Goal: Transaction & Acquisition: Purchase product/service

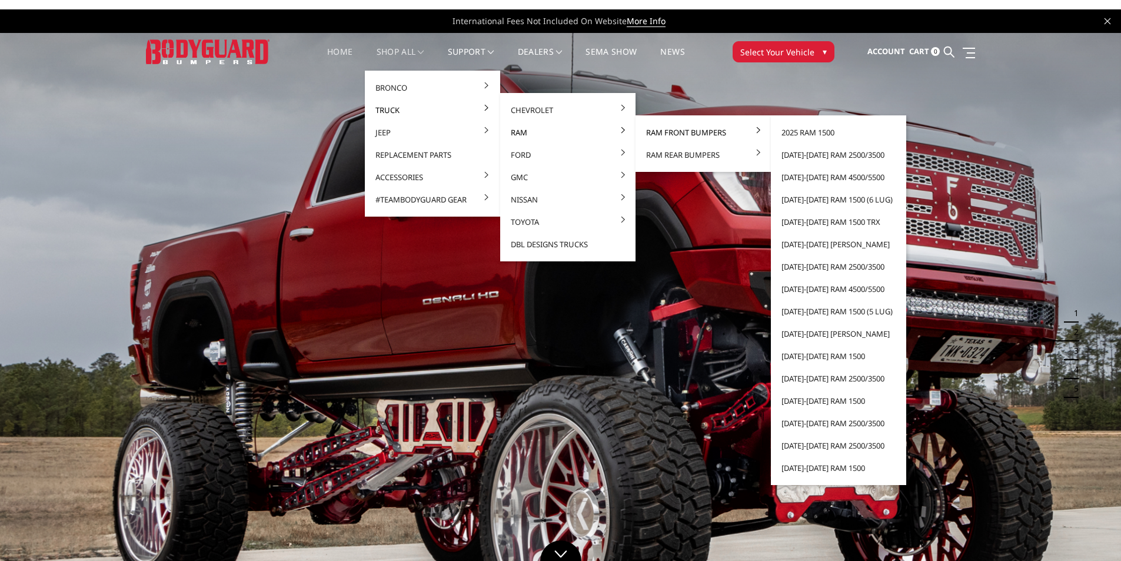
click at [706, 135] on link "Ram Front Bumpers" at bounding box center [703, 132] width 126 height 22
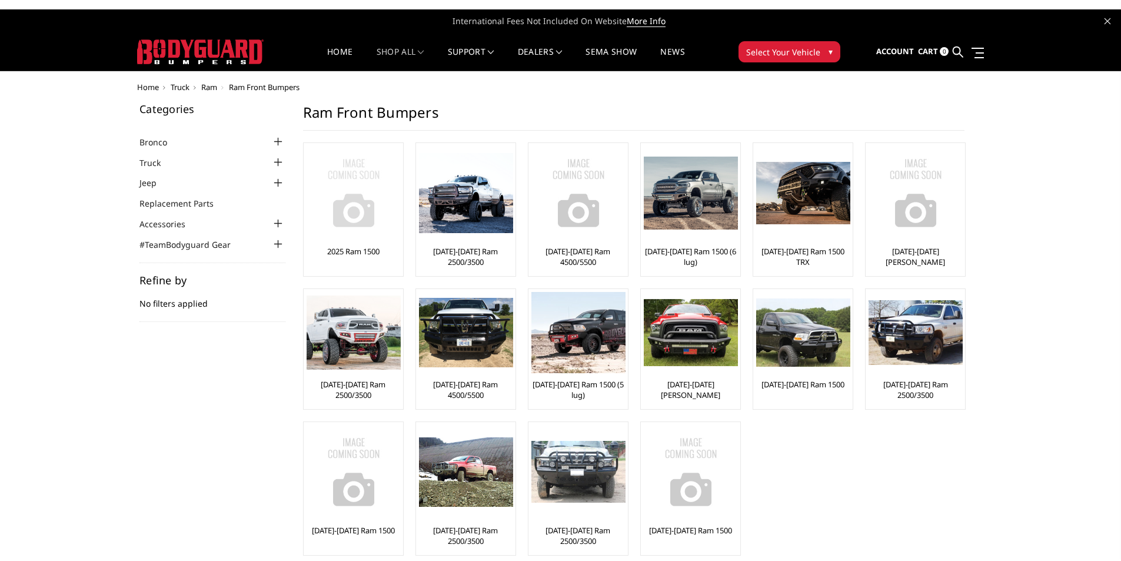
click at [374, 200] on img at bounding box center [354, 193] width 94 height 94
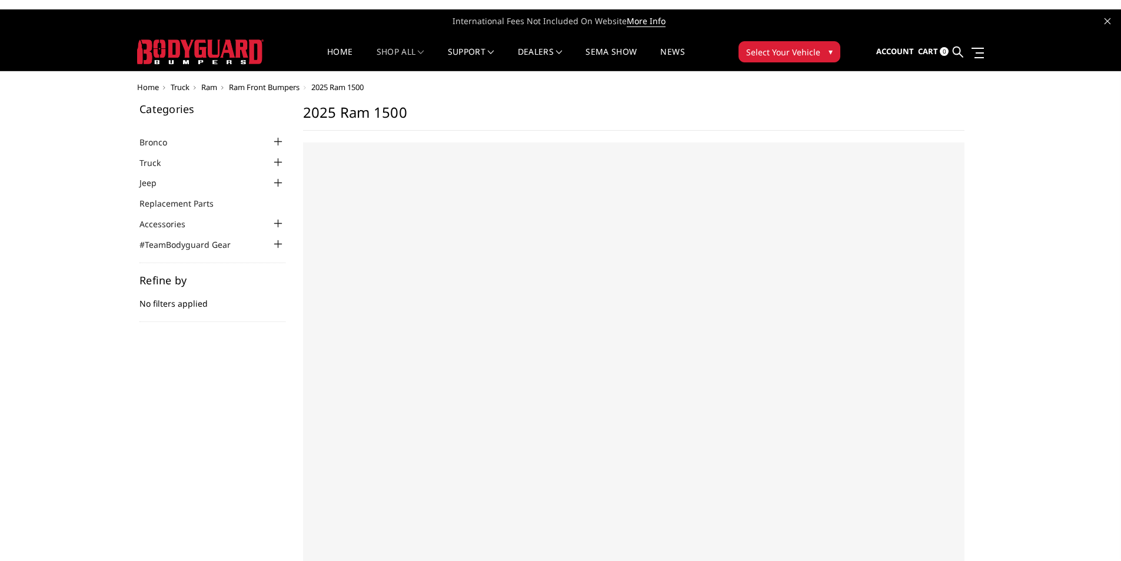
select select "US"
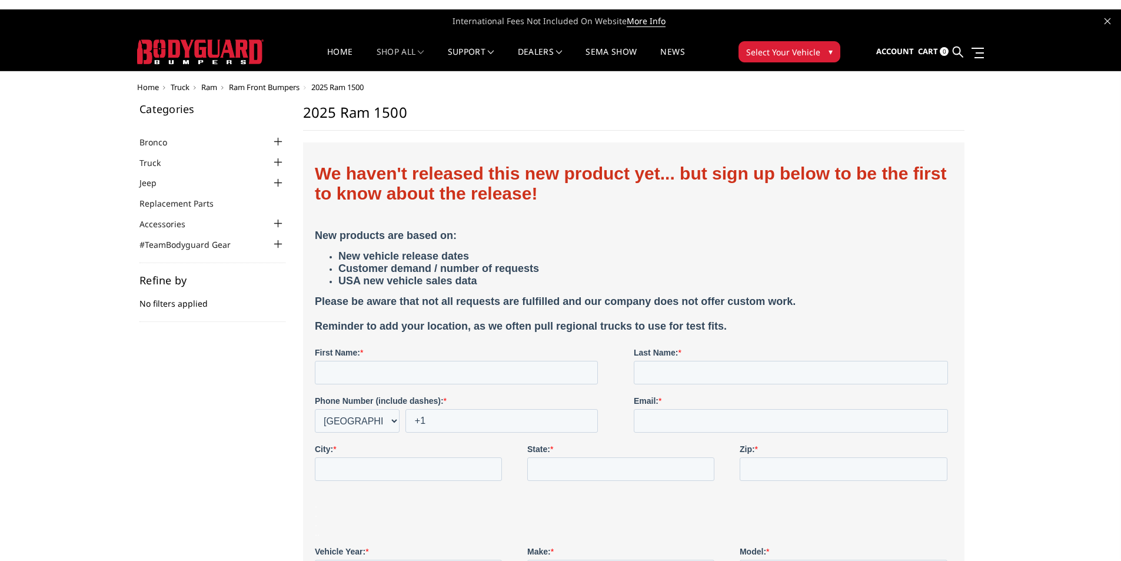
click at [278, 86] on span "Ram Front Bumpers" at bounding box center [264, 87] width 71 height 11
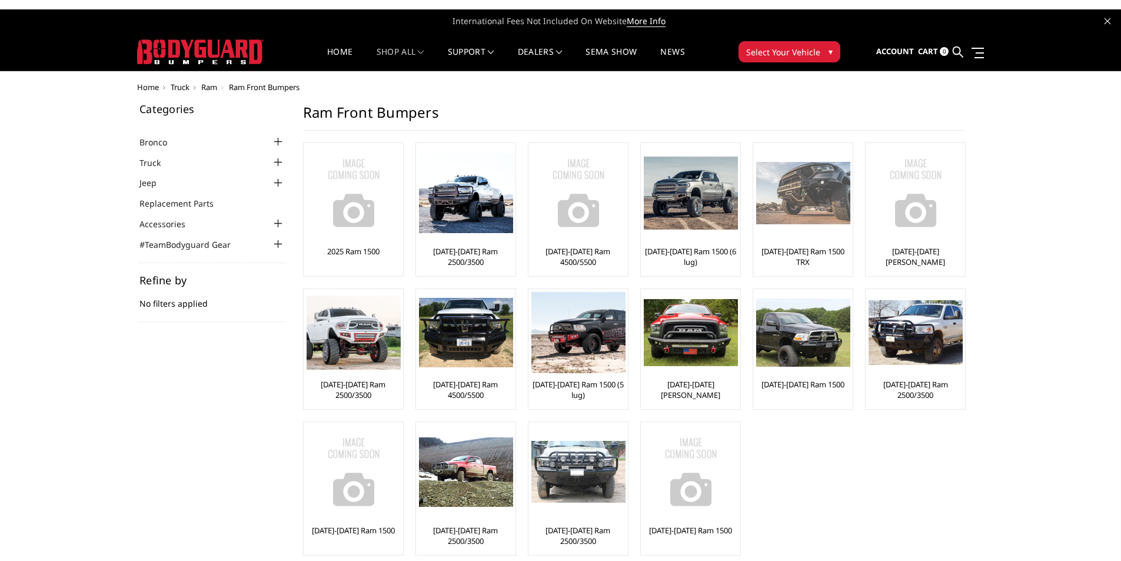
click at [776, 204] on img at bounding box center [803, 193] width 94 height 63
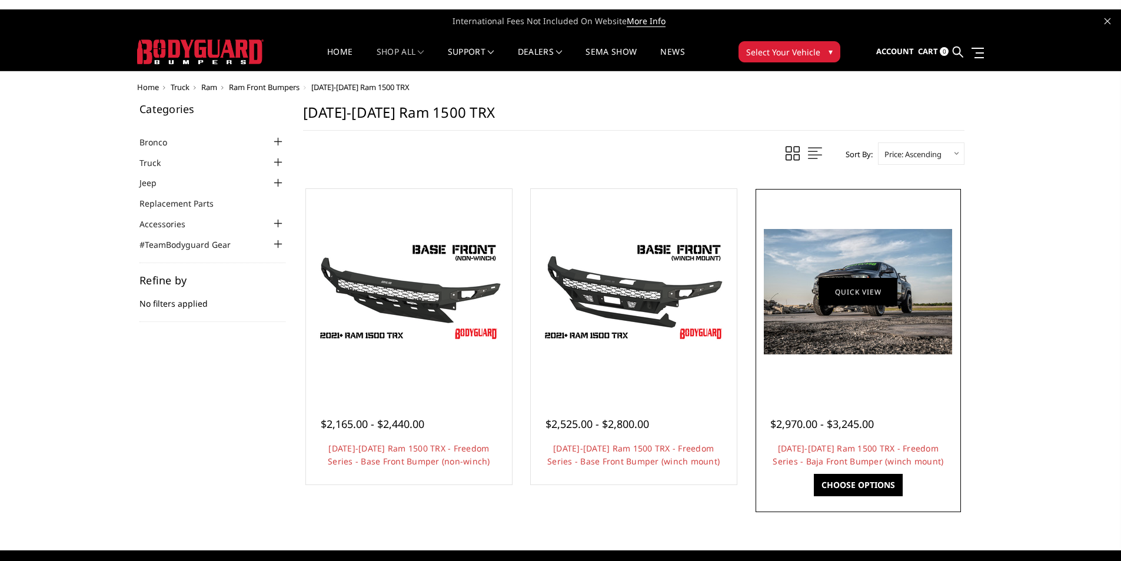
click at [861, 291] on link "Quick view" at bounding box center [858, 292] width 79 height 28
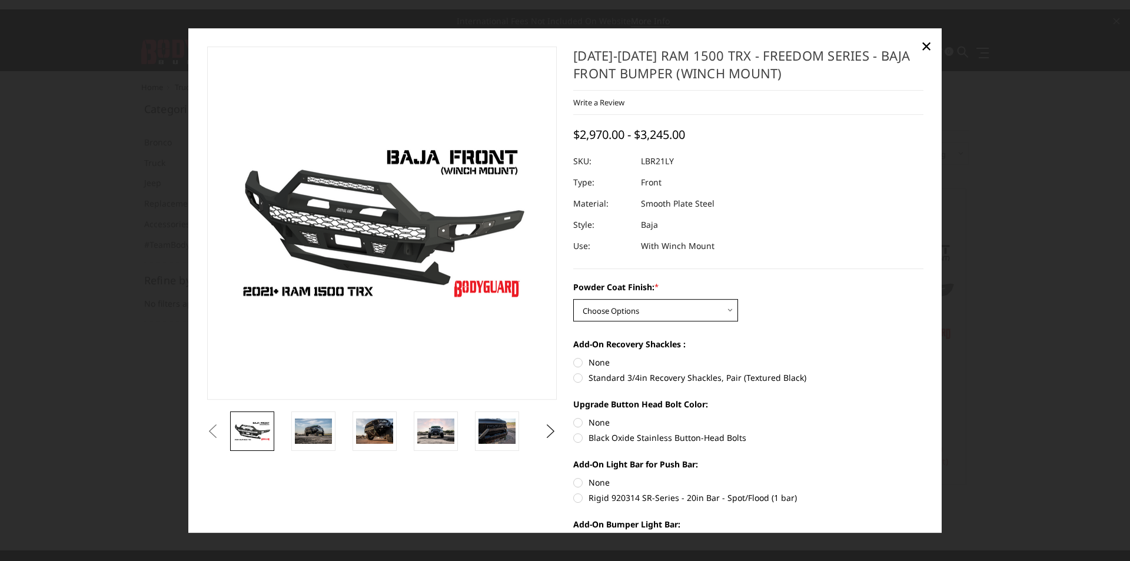
click at [682, 312] on select "Choose Options Bare Metal Textured Black Powder Coat" at bounding box center [655, 310] width 165 height 22
select select "3139"
click at [573, 299] on select "Choose Options Bare Metal Textured Black Powder Coat" at bounding box center [655, 310] width 165 height 22
click at [575, 364] on label "None" at bounding box center [748, 362] width 350 height 12
click at [574, 357] on input "None" at bounding box center [573, 356] width 1 height 1
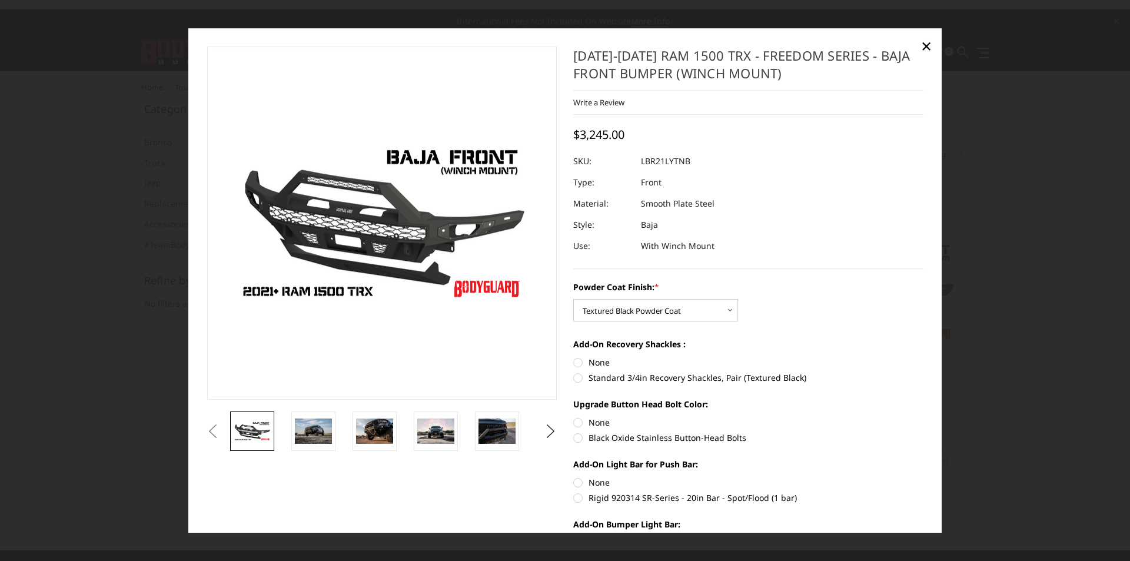
radio input "true"
click at [573, 499] on label "Rigid 920314 SR-Series - 20in Bar - Spot/Flood (1 bar)" at bounding box center [748, 498] width 350 height 12
click at [924, 477] on input "Rigid 920314 SR-Series - 20in Bar - Spot/Flood (1 bar)" at bounding box center [924, 476] width 1 height 1
radio input "true"
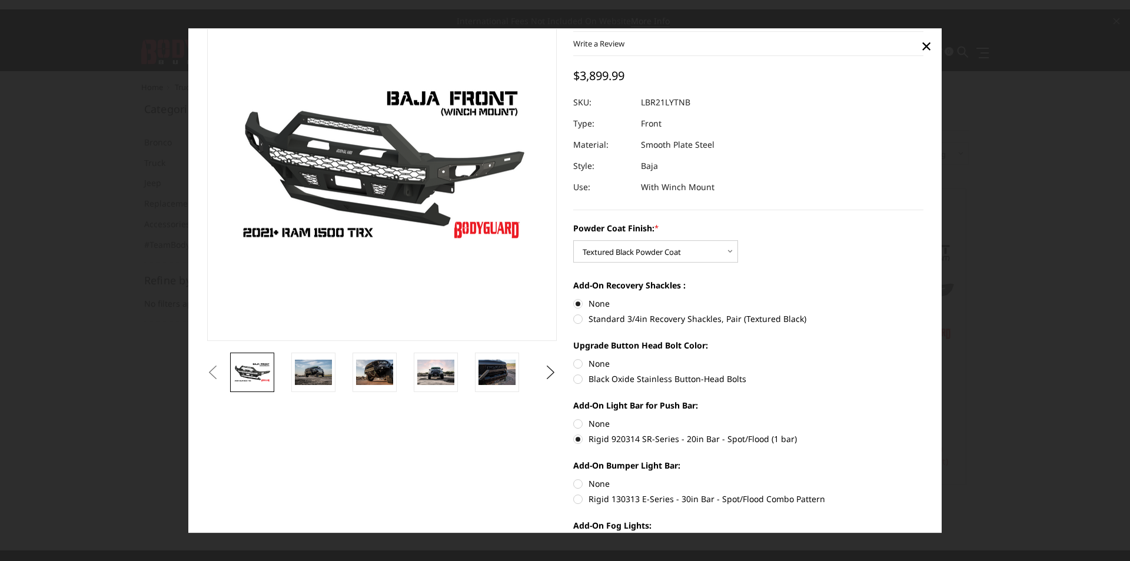
click at [578, 501] on label "Rigid 130313 E-Series - 30in Bar - Spot/Flood Combo Pattern" at bounding box center [748, 499] width 350 height 12
click at [924, 478] on input "Rigid 130313 E-Series - 30in Bar - Spot/Flood Combo Pattern" at bounding box center [924, 477] width 1 height 1
radio input "true"
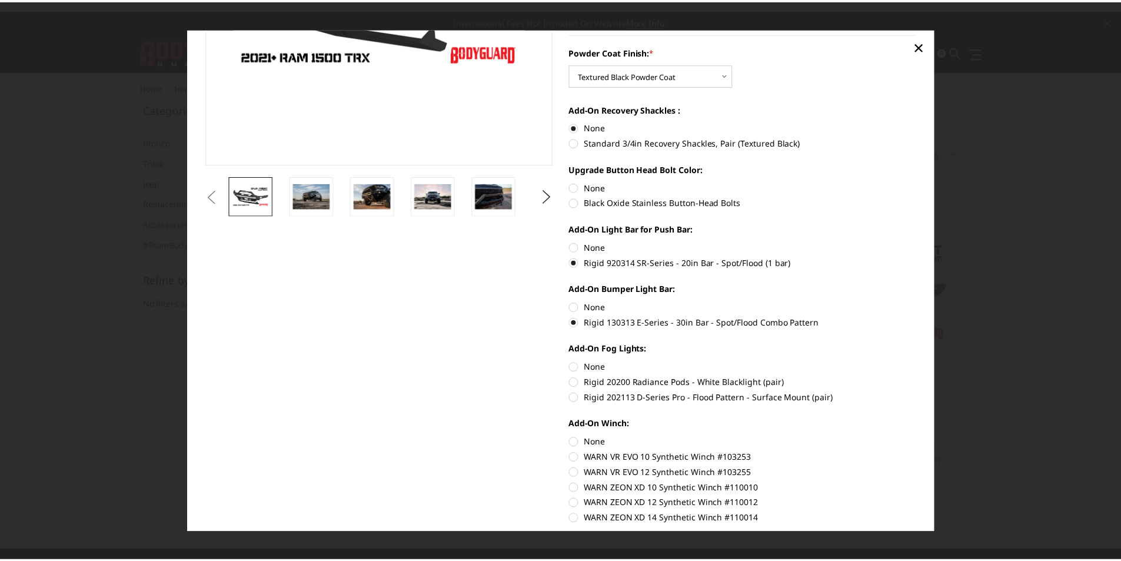
scroll to position [318, 0]
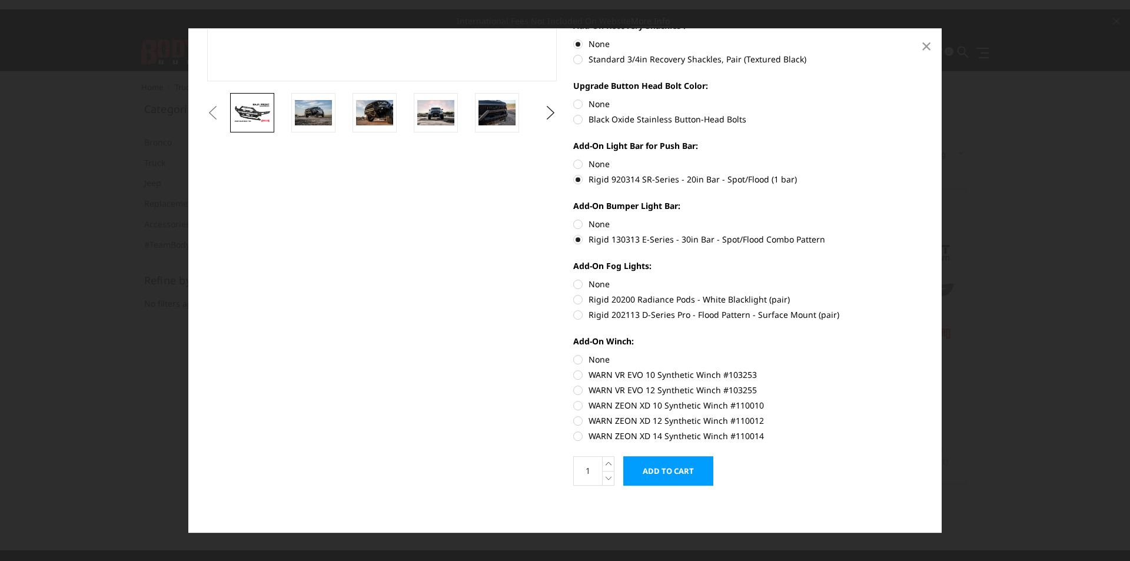
click at [926, 47] on span "×" at bounding box center [926, 45] width 11 height 25
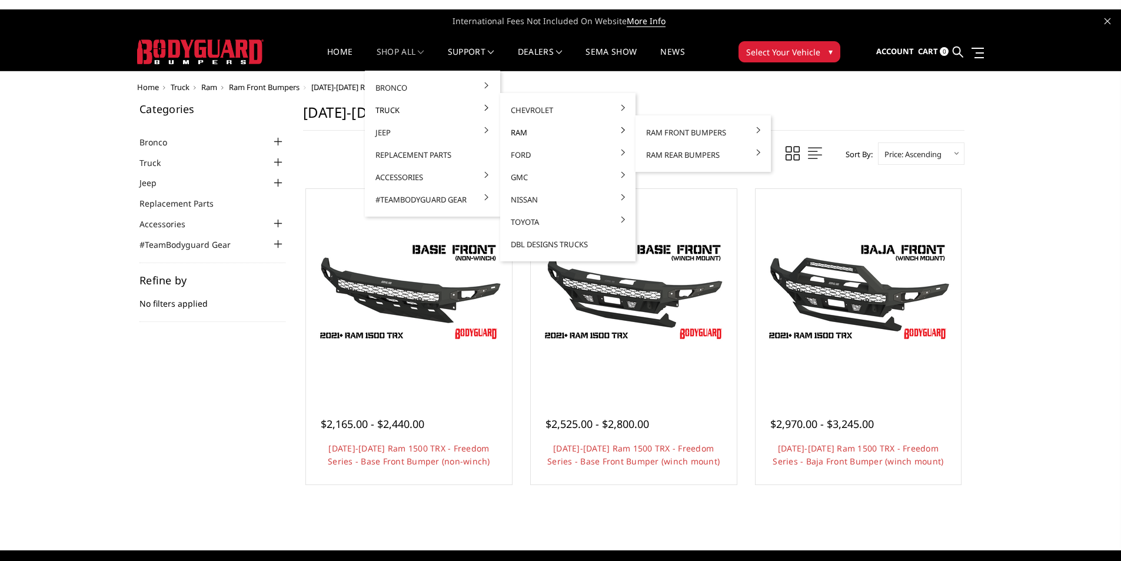
click at [535, 128] on link "Ram" at bounding box center [568, 132] width 126 height 22
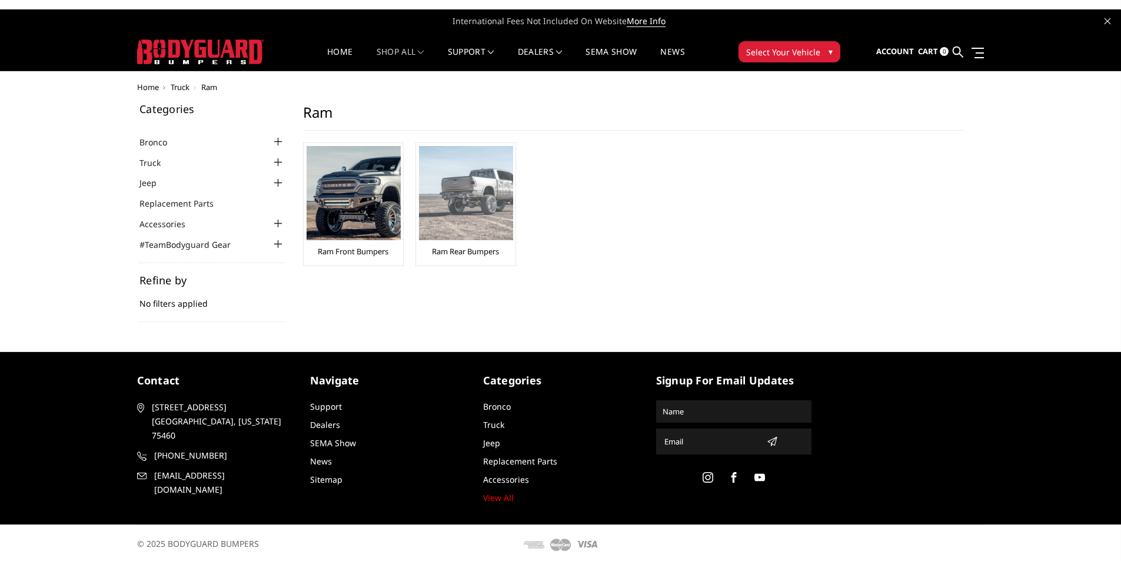
click at [488, 188] on img at bounding box center [466, 193] width 94 height 94
